Goal: Information Seeking & Learning: Check status

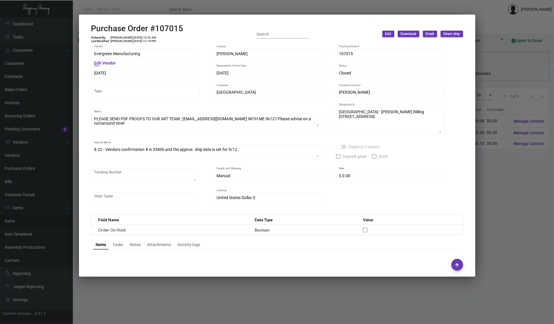
scroll to position [281, 0]
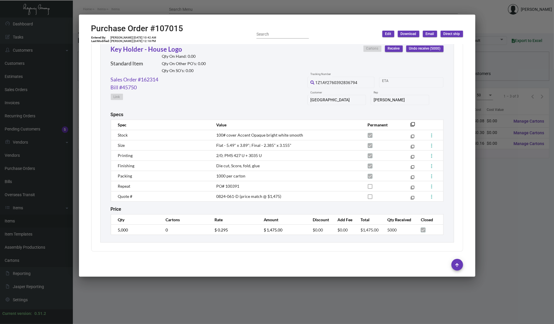
drag, startPoint x: 59, startPoint y: 59, endPoint x: 54, endPoint y: 75, distance: 16.6
click at [58, 59] on div at bounding box center [277, 162] width 554 height 324
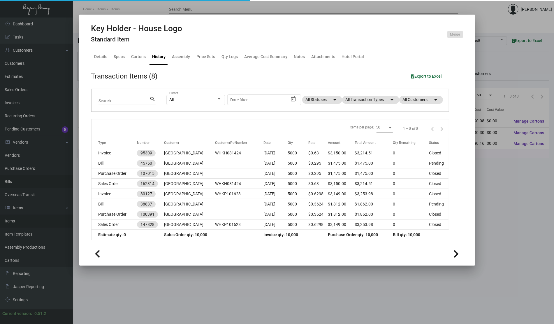
drag, startPoint x: 38, startPoint y: 161, endPoint x: 37, endPoint y: 181, distance: 19.2
click at [38, 162] on div at bounding box center [277, 162] width 554 height 324
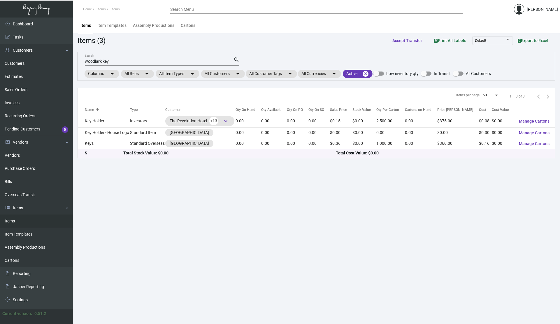
click at [17, 222] on link "Items" at bounding box center [36, 220] width 73 height 13
click at [161, 57] on div "woodlark key Search" at bounding box center [159, 61] width 148 height 9
click at [141, 61] on input "woodlark key" at bounding box center [159, 61] width 148 height 5
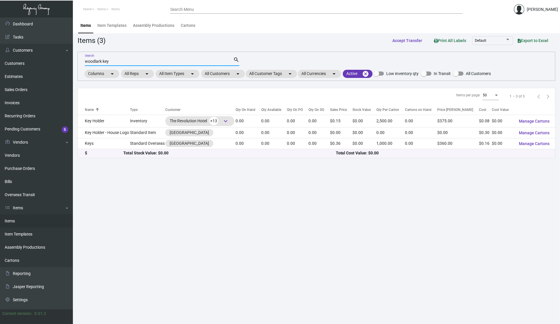
click at [141, 61] on input "woodlark key" at bounding box center [159, 61] width 148 height 5
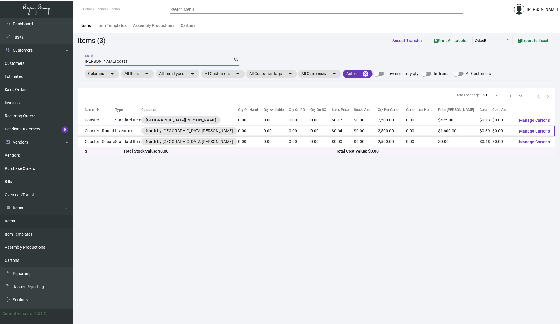
type input "[PERSON_NAME] coast"
click at [100, 128] on td "Coaster - Round" at bounding box center [96, 130] width 37 height 11
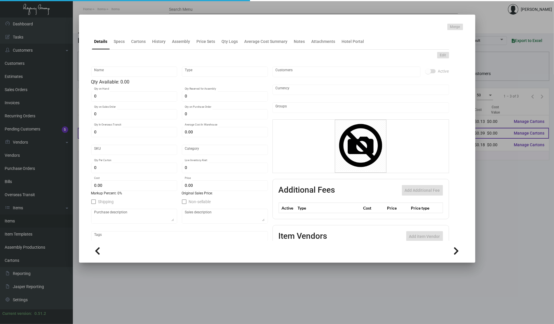
type input "Coaster - Round"
type input "Inventory"
type input "$ 0.39"
type input "Standard"
type input "2,500"
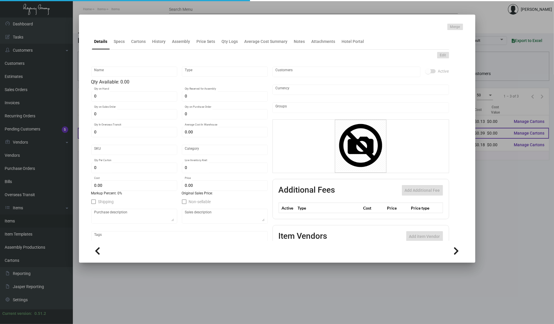
type input "$ 0.39"
type input "$ 0.64"
checkbox input "true"
type input "United States Dollar $"
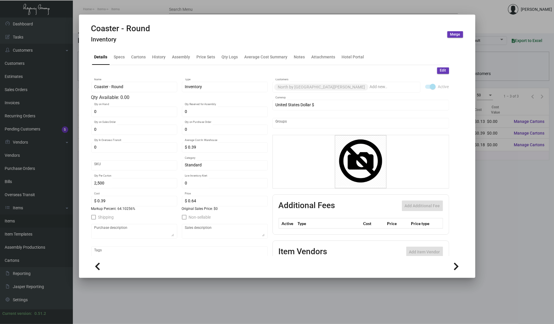
click at [507, 186] on div at bounding box center [277, 162] width 554 height 324
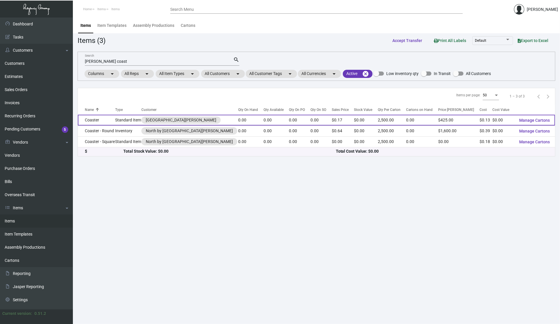
click at [89, 120] on td "Coaster" at bounding box center [96, 120] width 37 height 11
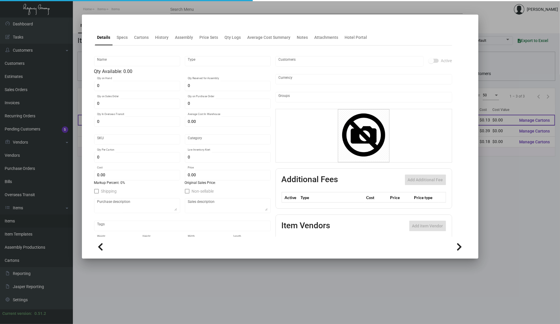
click at [89, 120] on div "Details Specs Cartons History Assembly Price Sets Qty Logs Average Cost Summary…" at bounding box center [280, 137] width 396 height 244
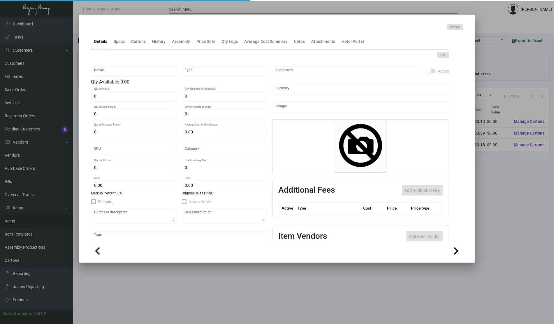
type input "Coaster"
type input "Standard Item"
type input "$ 0.00"
type input "Standard"
type input "2,500"
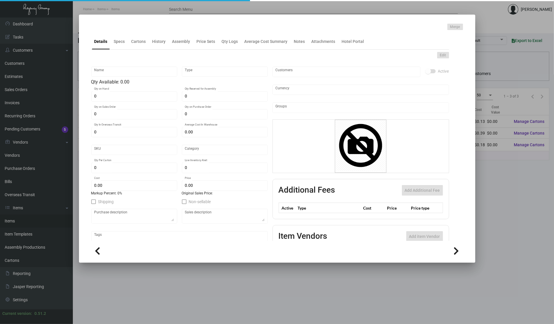
type input "$ 0.1309"
type input "$ 0.17"
checkbox input "true"
type input "United States Dollar $"
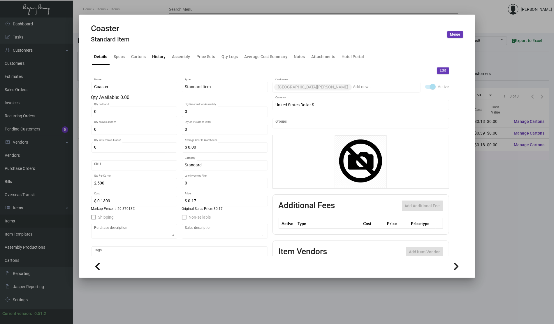
click at [157, 55] on div "History" at bounding box center [158, 57] width 13 height 6
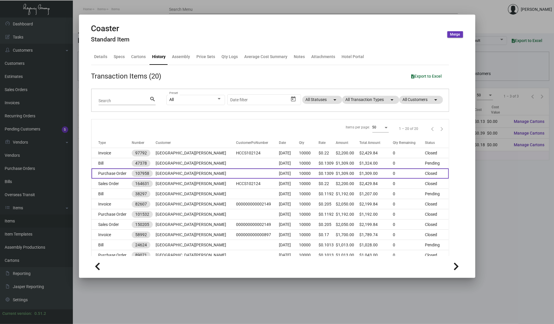
click at [236, 173] on td at bounding box center [257, 173] width 43 height 10
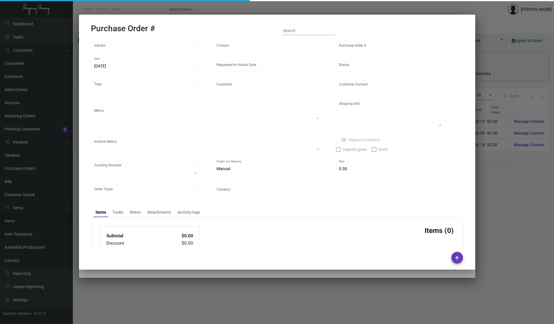
type input "Admatch Corporation"
type input "Order Entry"
type input "107958"
type input "[DATE]"
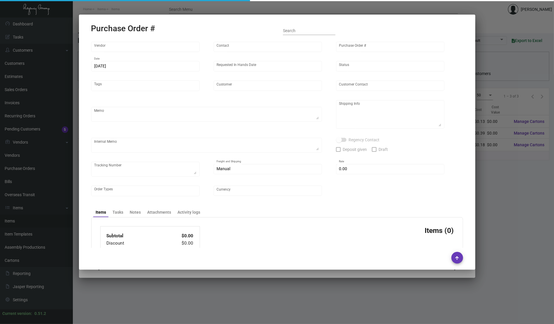
type input "[GEOGRAPHIC_DATA][PERSON_NAME]"
type input "[PERSON_NAME]"
type textarea "Reference quote dated [DATE]. Reorder of PO#101532. Vendor order #0186495 When …"
type textarea "Hotel [GEOGRAPHIC_DATA] - [PERSON_NAME] [STREET_ADDRESS]"
type textarea "Label provided to vendor to ship to hotel. UPS Ground Cost $208.24 [DATE] - Ven…"
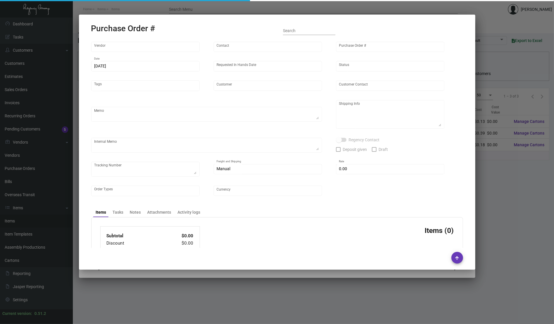
type textarea "1Z1AY2760398402161 1Z1AY2760399325350 1Z1AY2760398244341 1Z1AY2760395315136"
type input "$ 0.00"
type input "United States Dollar $"
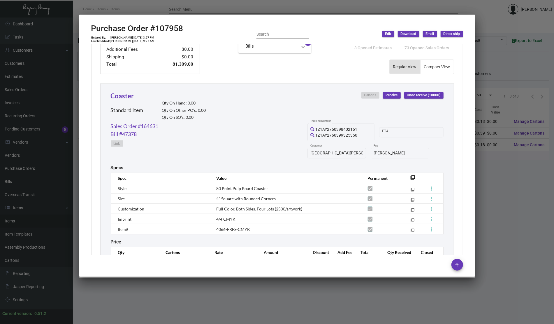
scroll to position [267, 0]
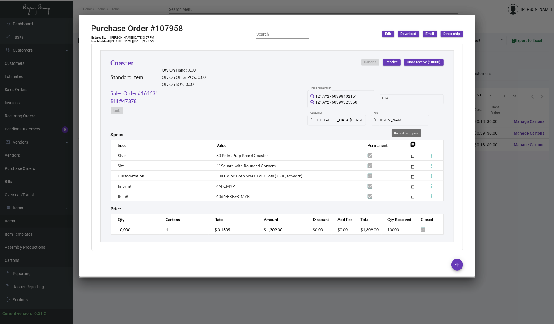
click at [411, 144] on mat-icon "filter_none" at bounding box center [413, 146] width 5 height 5
click at [519, 224] on div at bounding box center [277, 162] width 554 height 324
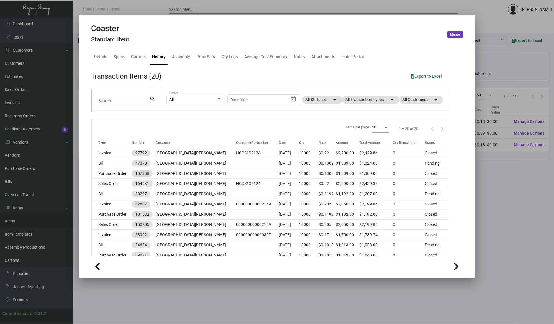
click at [168, 294] on div at bounding box center [277, 162] width 554 height 324
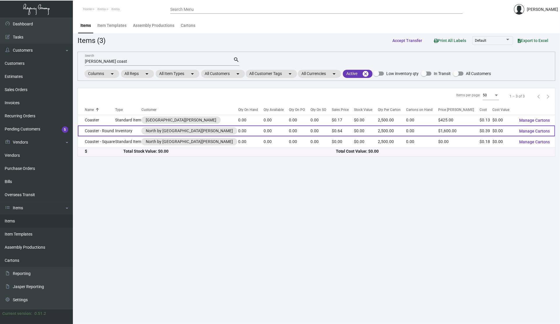
click at [96, 131] on td "Coaster - Round" at bounding box center [96, 130] width 37 height 11
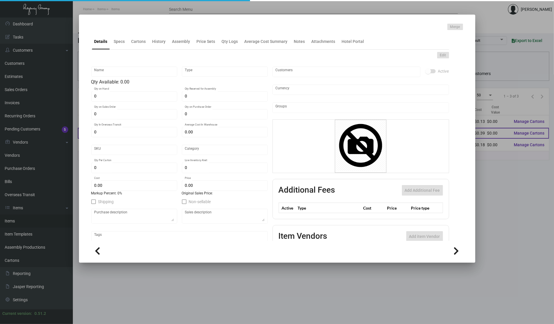
type input "Coaster - Round"
type input "Inventory"
type input "$ 0.39"
type input "Standard"
type input "2,500"
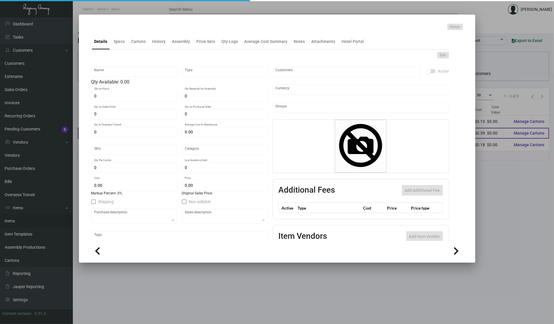
type input "$ 0.39"
type input "$ 0.64"
checkbox input "true"
type input "United States Dollar $"
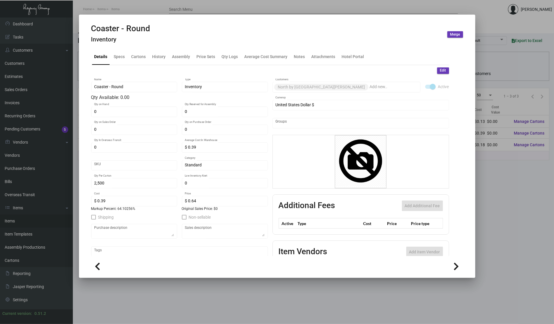
click at [61, 129] on div at bounding box center [277, 162] width 554 height 324
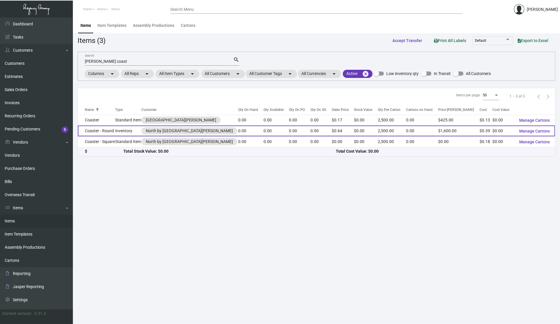
click at [110, 130] on td "Coaster - Round" at bounding box center [96, 130] width 37 height 11
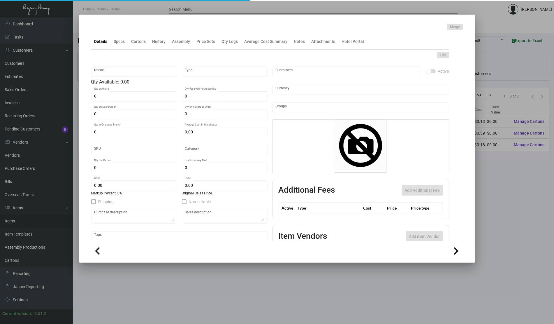
type input "Coaster - Round"
type input "Inventory"
type input "$ 0.39"
type input "Standard"
type input "2,500"
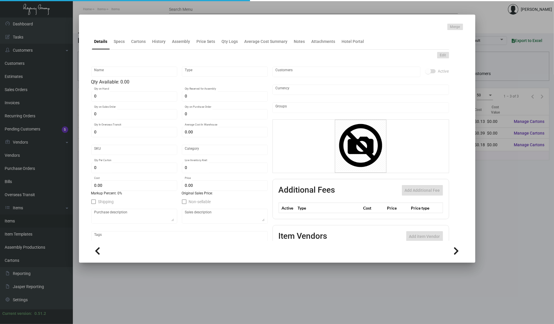
type input "$ 0.39"
type input "$ 0.64"
checkbox input "true"
type input "United States Dollar $"
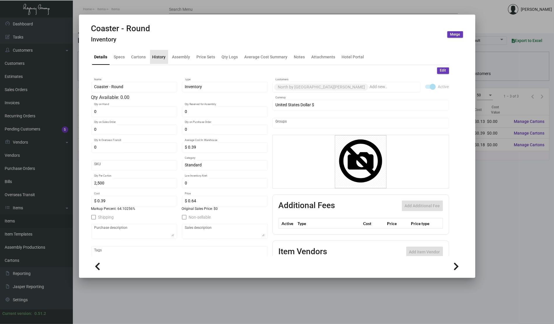
click at [155, 52] on div "History" at bounding box center [159, 57] width 18 height 14
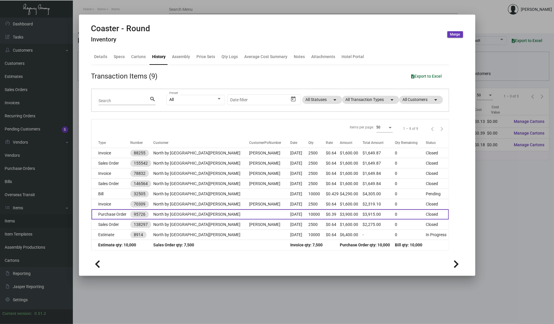
click at [249, 218] on td at bounding box center [269, 214] width 41 height 10
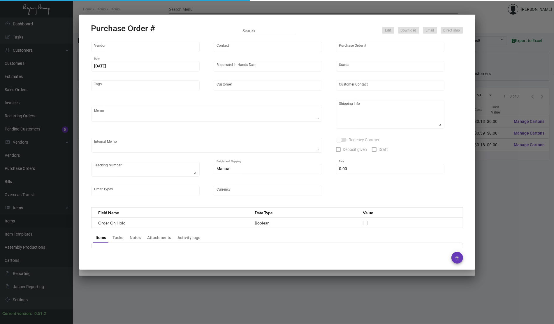
type input "Admatch Corporation"
type input "Order Entry"
type input "95726"
type input "[DATE]"
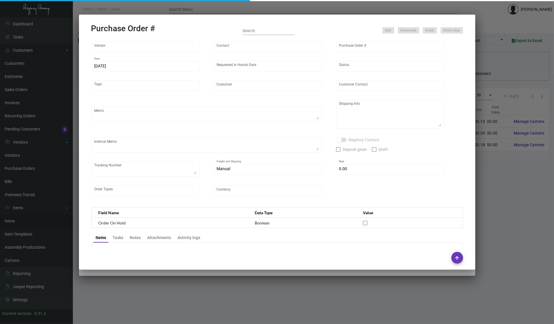
type input "North by [GEOGRAPHIC_DATA][PERSON_NAME]"
type textarea "Pricing per [PERSON_NAME]. Ship via UPS Ground Acct# 1AY276."
type textarea "[PERSON_NAME] Regency Group NJ [STREET_ADDRESS]"
checkbox input "true"
type input "$ 15.00"
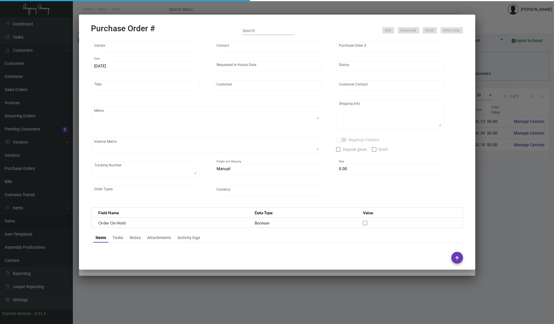
type input "United States Dollar $"
type input "$ 0.39"
type input "$ 3,900.00"
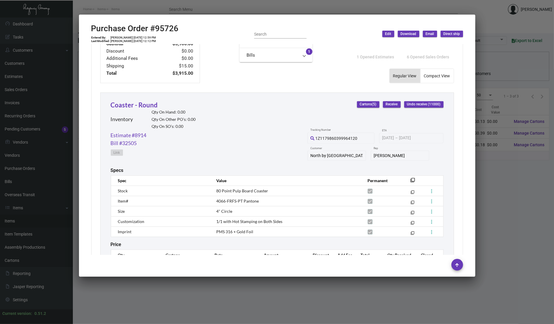
scroll to position [261, 0]
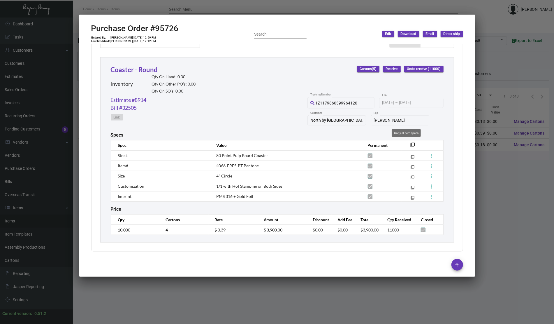
click at [411, 144] on mat-icon "filter_none" at bounding box center [413, 146] width 5 height 5
click at [450, 61] on div "Subtotal $3,900.00 Discount $0.00 Additional Fees $0.00 Shipping $15.00 Total $…" at bounding box center [277, 120] width 372 height 261
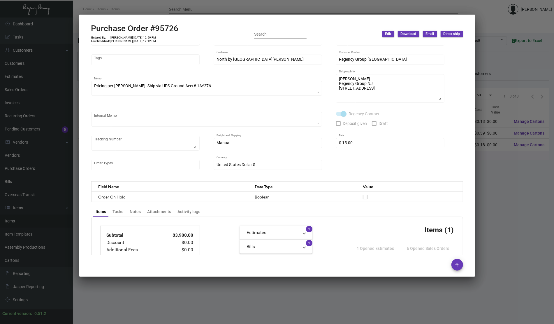
scroll to position [0, 0]
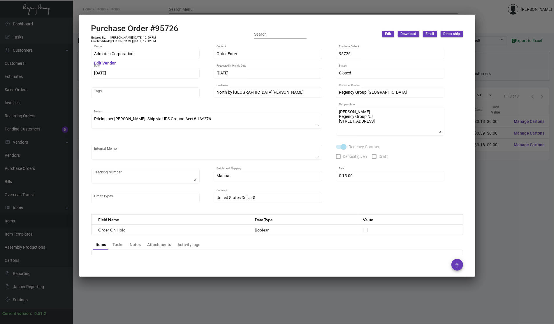
click at [166, 26] on h2 "Purchase Order #95726" at bounding box center [134, 29] width 87 height 10
copy h2 "95726"
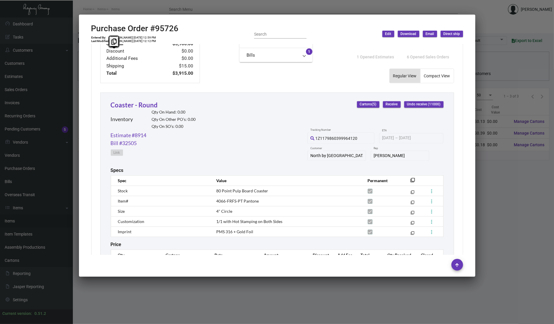
scroll to position [261, 0]
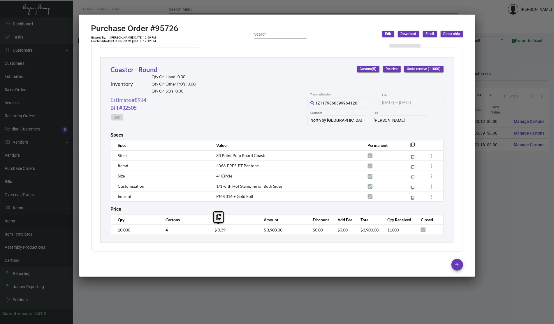
click at [139, 99] on link "Estimate #8914" at bounding box center [129, 100] width 36 height 8
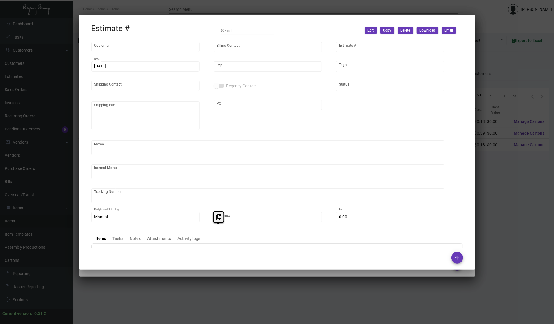
type input "North by [GEOGRAPHIC_DATA][PERSON_NAME]"
type input "[PERSON_NAME]"
type input "8914"
type input "[DATE]"
type input "[PERSON_NAME]"
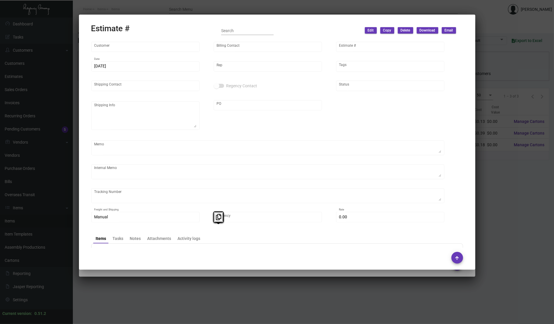
checkbox input "true"
type input "United States Dollar $"
type input "$ 0.00"
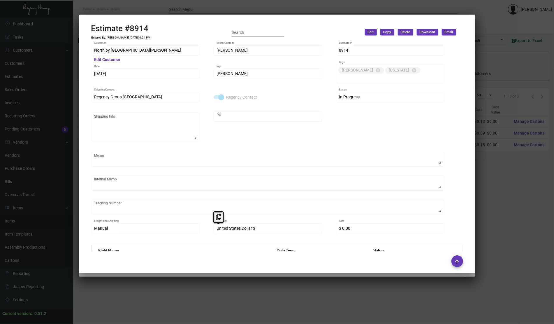
click at [140, 25] on h2 "Estimate #8914" at bounding box center [121, 29] width 60 height 10
copy h2 "8914"
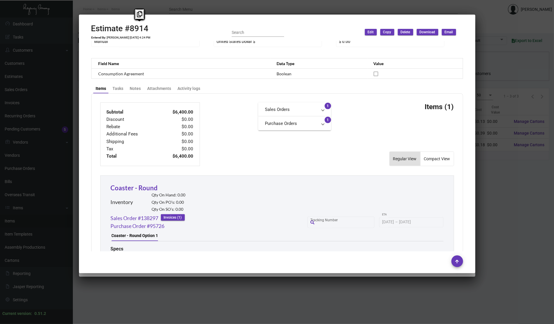
scroll to position [295, 0]
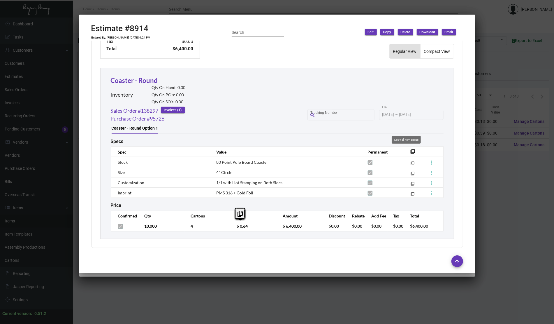
click at [410, 150] on button "filter_none" at bounding box center [413, 151] width 6 height 6
